Goal: Transaction & Acquisition: Purchase product/service

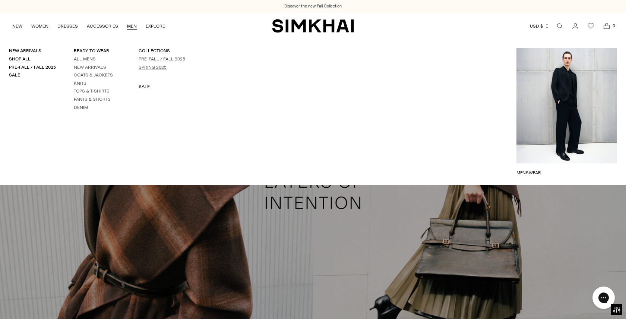
click at [139, 65] on link "Spring 2025" at bounding box center [153, 67] width 28 height 5
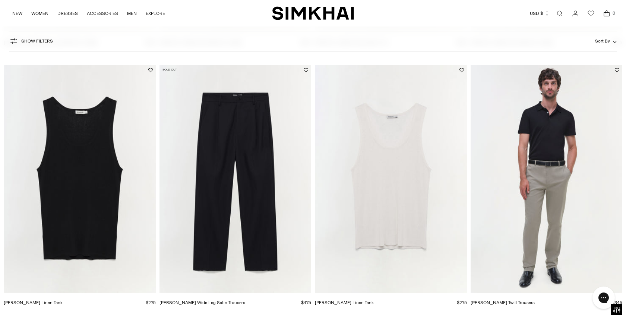
scroll to position [567, 0]
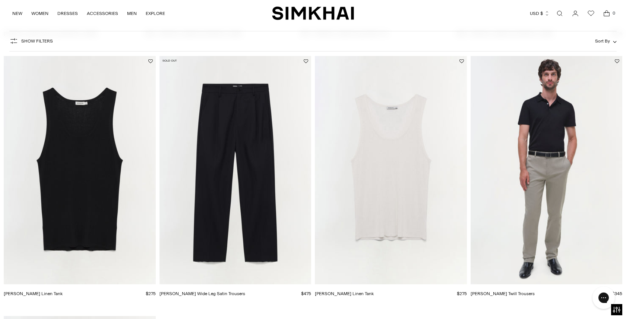
click at [0, 0] on img "Jake Cotton Twill Trousers" at bounding box center [0, 0] width 0 height 0
